Goal: Task Accomplishment & Management: Use online tool/utility

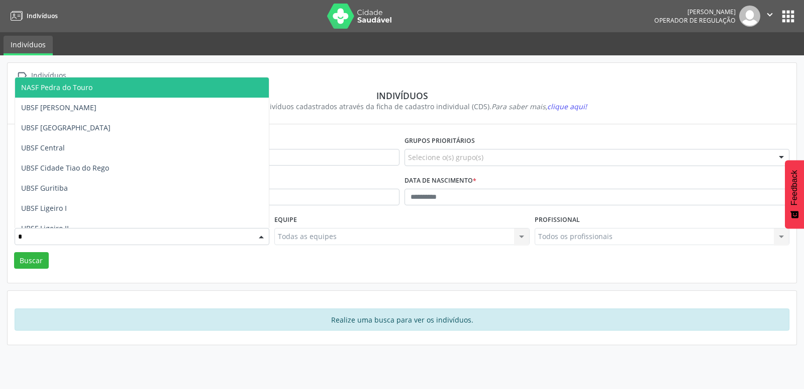
type input "**"
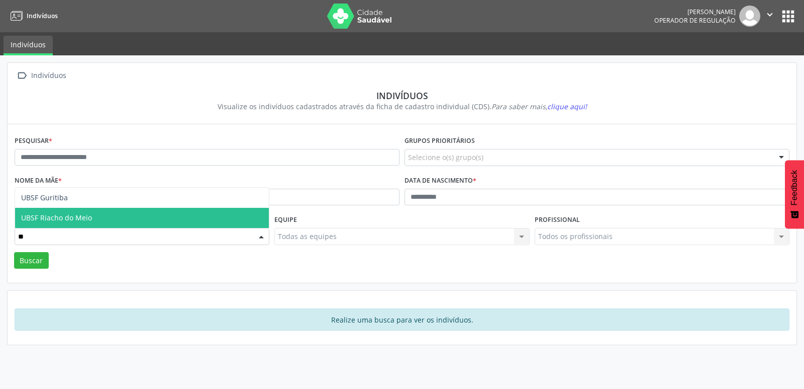
click at [60, 215] on span "UBSF Riacho do Meio" at bounding box center [56, 218] width 71 height 10
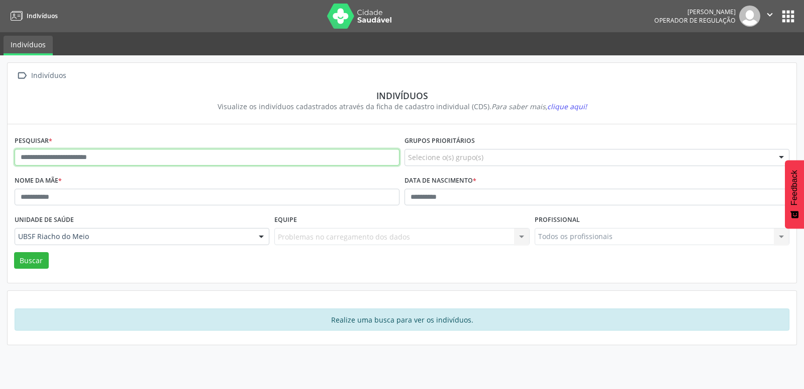
click at [68, 157] on input "text" at bounding box center [207, 157] width 385 height 17
type input "******"
click at [14, 252] on button "Buscar" at bounding box center [31, 260] width 35 height 17
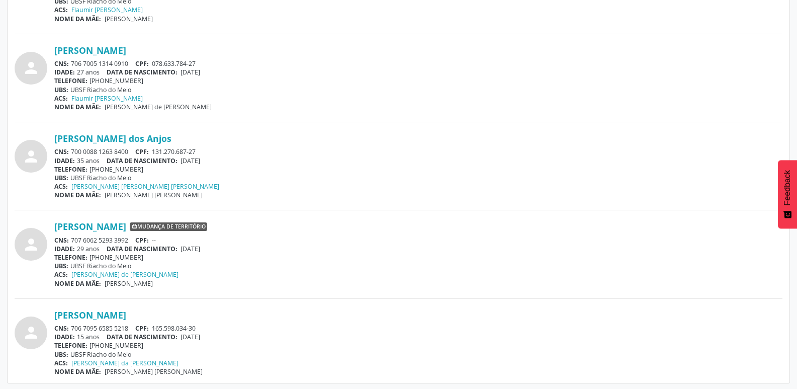
scroll to position [462, 0]
drag, startPoint x: 129, startPoint y: 326, endPoint x: 71, endPoint y: 328, distance: 57.9
click at [71, 328] on div "CNS: 706 7095 6585 5218 CPF: 165.598.034-30" at bounding box center [418, 326] width 728 height 9
copy div "706 7095 6585 5218"
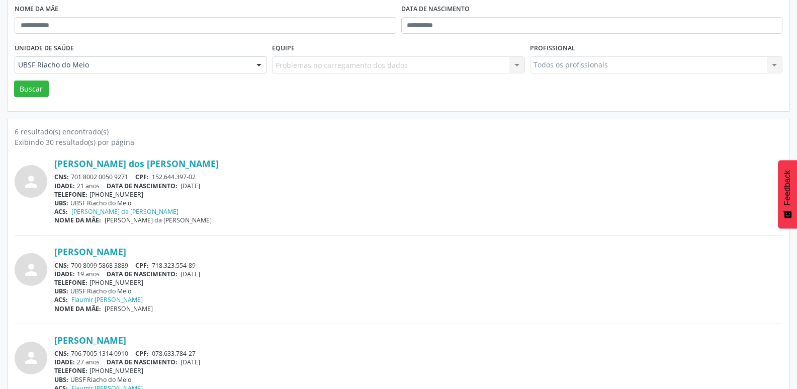
scroll to position [0, 0]
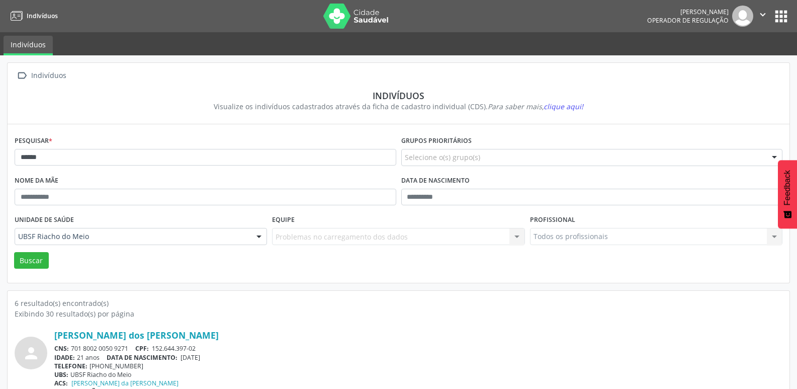
click at [776, 11] on button "apps" at bounding box center [781, 17] width 18 height 18
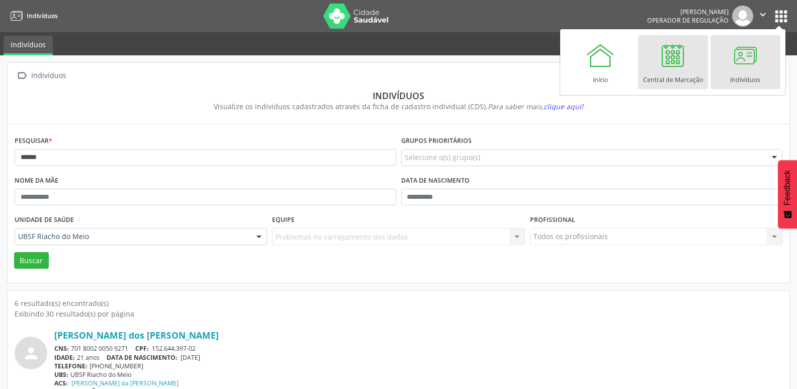
click at [689, 64] on link "Central de Marcação" at bounding box center [673, 62] width 70 height 54
click at [694, 64] on link "Central de Marcação" at bounding box center [673, 62] width 70 height 54
